Goal: Navigation & Orientation: Find specific page/section

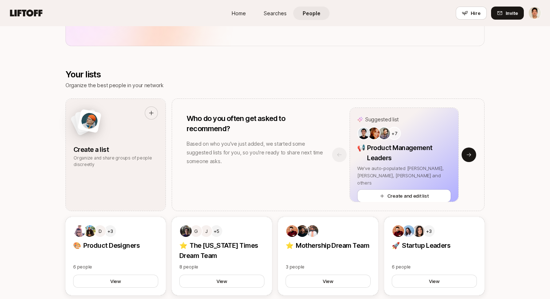
scroll to position [586, 0]
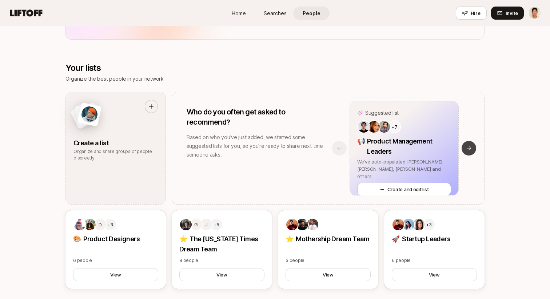
click at [467, 147] on icon at bounding box center [469, 149] width 6 height 6
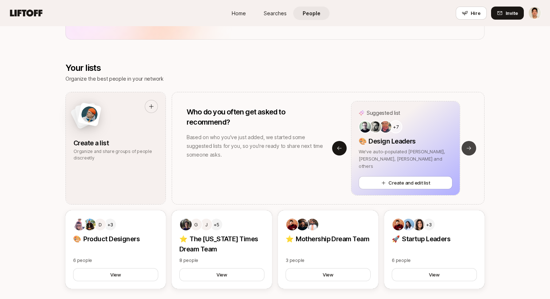
click at [468, 147] on icon at bounding box center [469, 149] width 6 height 6
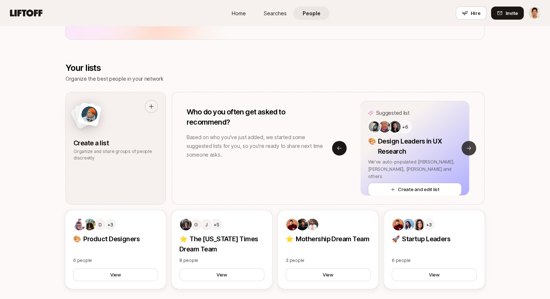
click at [468, 147] on icon at bounding box center [469, 149] width 6 height 6
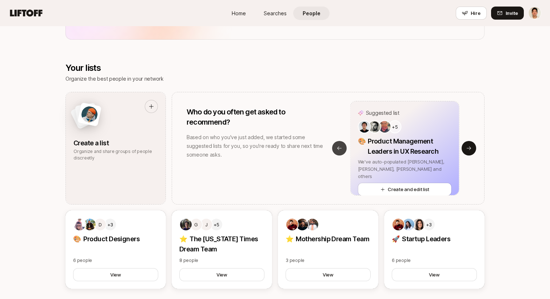
click at [340, 149] on icon at bounding box center [340, 149] width 6 height 6
click at [468, 150] on icon at bounding box center [469, 149] width 6 height 6
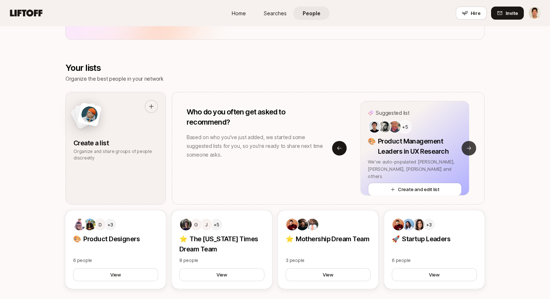
click at [468, 150] on icon at bounding box center [469, 149] width 6 height 6
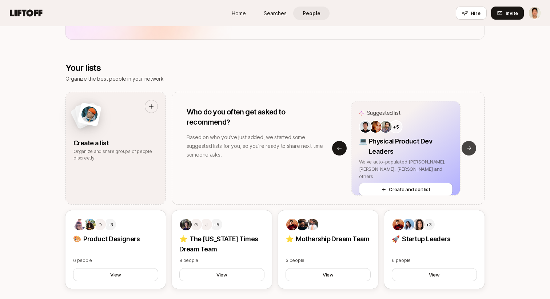
click at [468, 150] on icon at bounding box center [469, 149] width 6 height 6
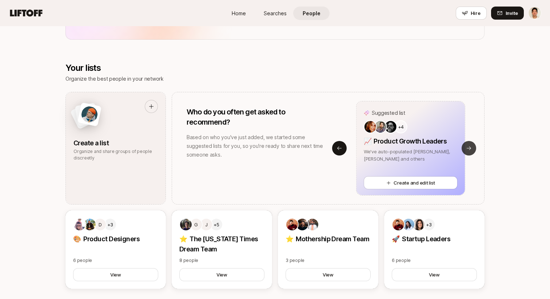
click at [468, 150] on icon at bounding box center [469, 149] width 6 height 6
